Goal: Register for event/course

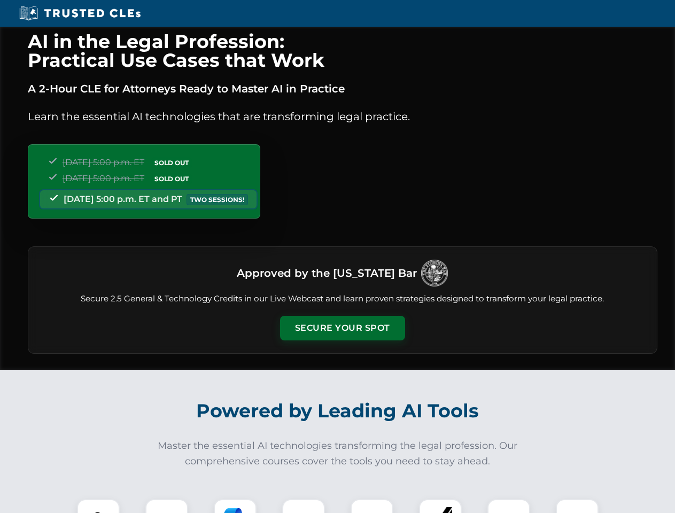
click at [342, 328] on button "Secure Your Spot" at bounding box center [342, 328] width 125 height 25
click at [98, 506] on img at bounding box center [98, 520] width 31 height 31
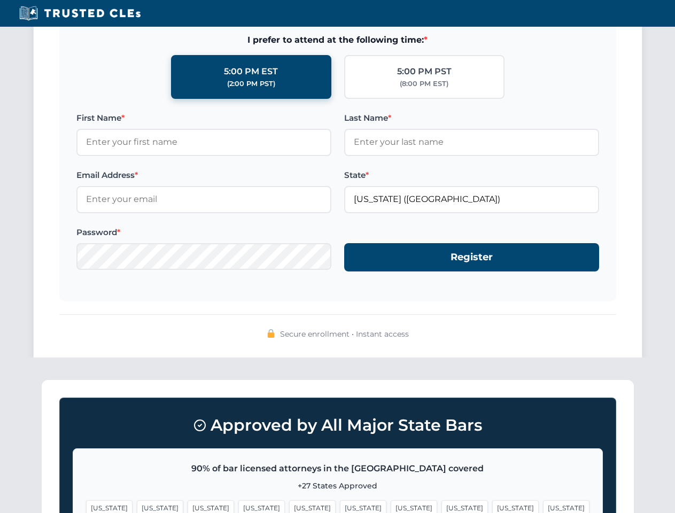
click at [492, 506] on span "[US_STATE]" at bounding box center [515, 508] width 47 height 16
